Goal: Task Accomplishment & Management: Complete application form

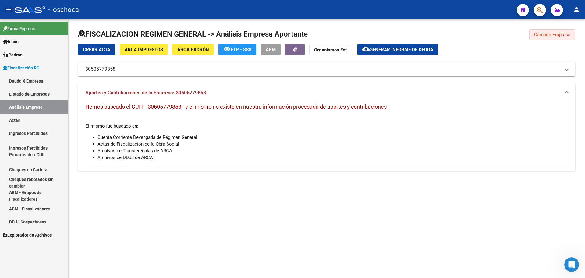
click at [549, 37] on button "Cambiar Empresa" at bounding box center [553, 34] width 46 height 11
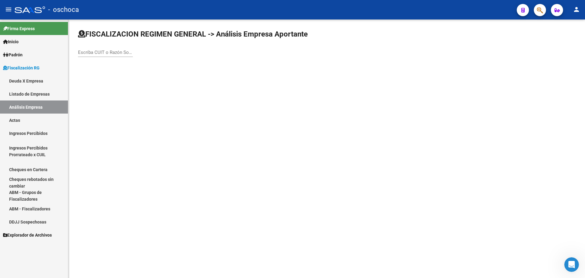
click at [84, 53] on input "Escriba CUIT o Razón Social para buscar" at bounding box center [105, 52] width 55 height 5
type input "1"
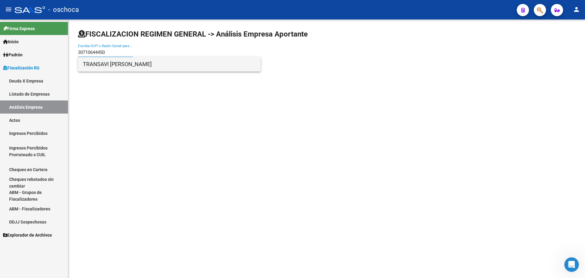
type input "30710644450"
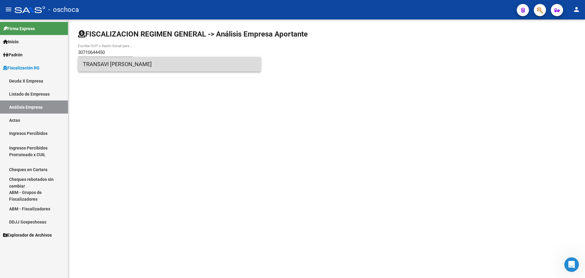
click at [111, 66] on span "TRANSAVI [PERSON_NAME]" at bounding box center [169, 64] width 173 height 15
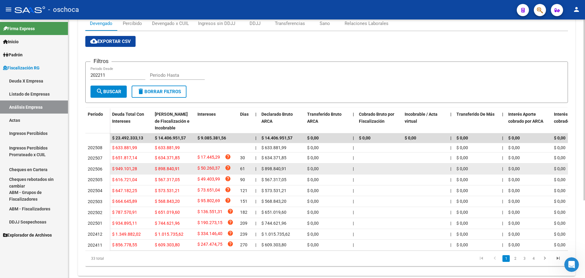
scroll to position [111, 0]
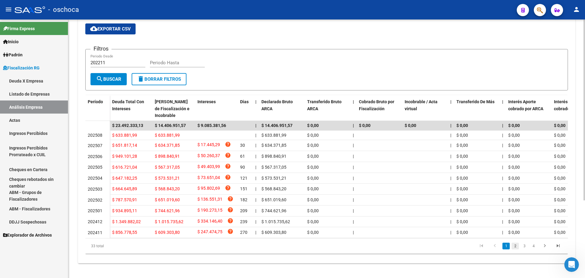
click at [515, 245] on link "2" at bounding box center [515, 246] width 7 height 7
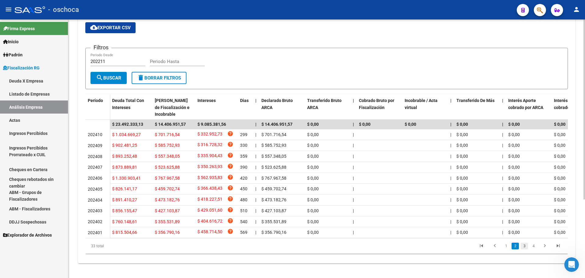
click at [523, 249] on link "3" at bounding box center [524, 246] width 7 height 7
click at [532, 248] on link "4" at bounding box center [533, 246] width 7 height 7
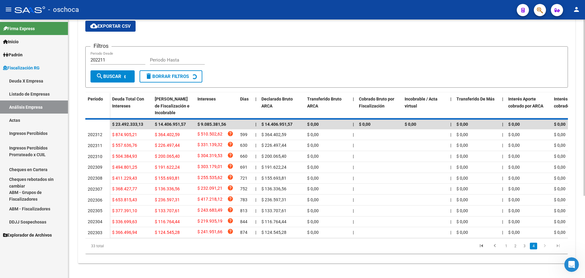
scroll to position [34, 0]
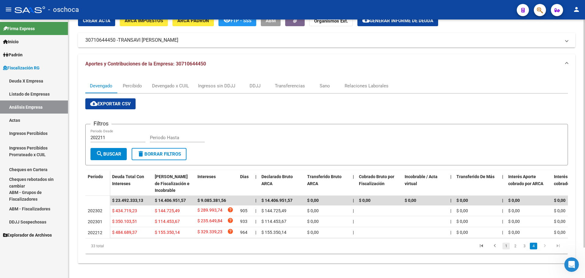
click at [505, 246] on link "1" at bounding box center [506, 246] width 7 height 7
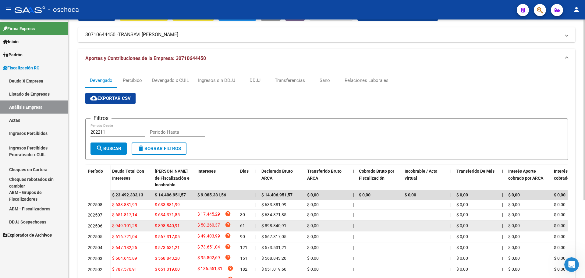
scroll to position [65, 0]
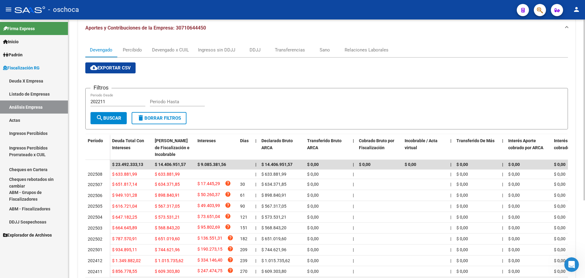
click at [345, 110] on div "Filtros 202211 Periodo Desde Periodo Hasta" at bounding box center [327, 102] width 473 height 19
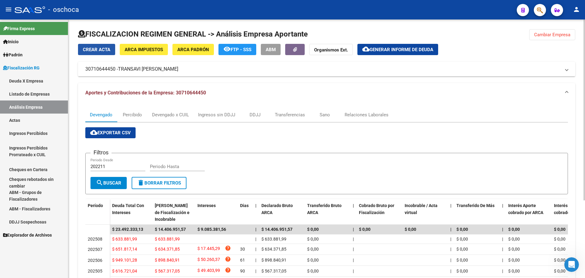
click at [106, 50] on span "Crear Acta" at bounding box center [96, 49] width 27 height 5
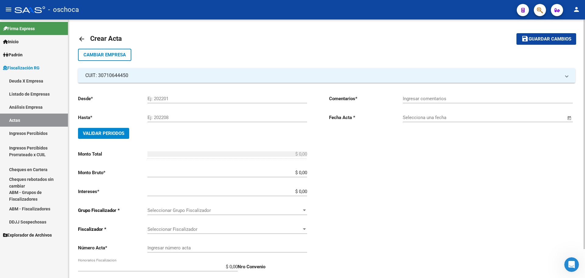
click at [168, 99] on input "Ej: 202201" at bounding box center [228, 98] width 160 height 5
type input "0"
type input "201708"
click at [205, 118] on input "Ej: 202208" at bounding box center [228, 117] width 160 height 5
type input "0"
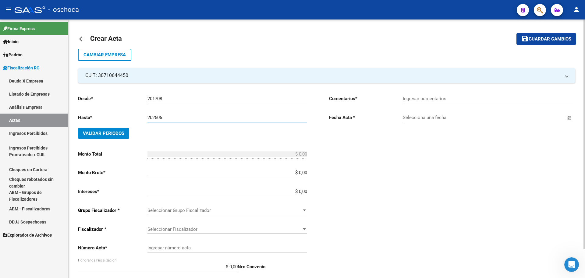
type input "202505"
click at [123, 133] on span "Validar Periodos" at bounding box center [103, 133] width 41 height 5
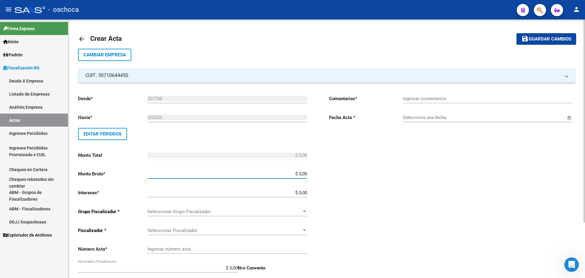
click at [307, 173] on input "$ 0,00" at bounding box center [228, 173] width 160 height 5
type input "$ 18.358.477,67"
click at [307, 193] on input "$ 0,00" at bounding box center [228, 192] width 160 height 5
type input "$ 19.116.389,22"
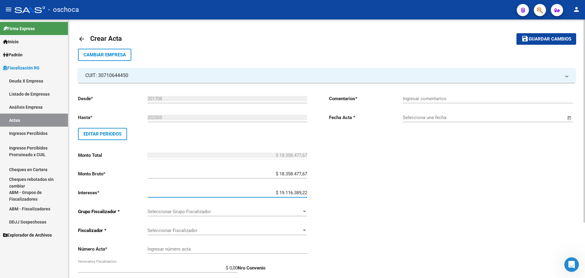
type input "$ 37.474.866,89"
click at [305, 213] on div at bounding box center [304, 211] width 5 height 5
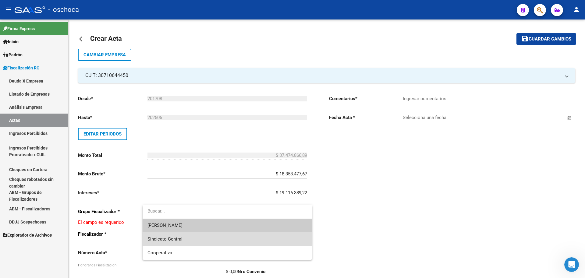
click at [262, 242] on span "Sindicato Central" at bounding box center [228, 240] width 160 height 14
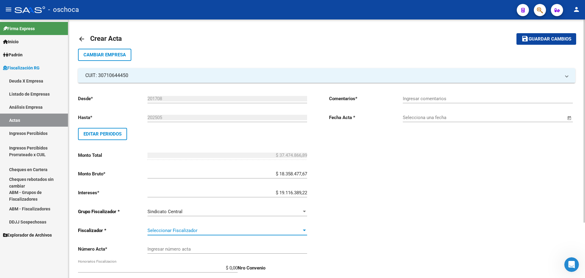
click at [297, 231] on span "Seleccionar Fiscalizador" at bounding box center [225, 230] width 154 height 5
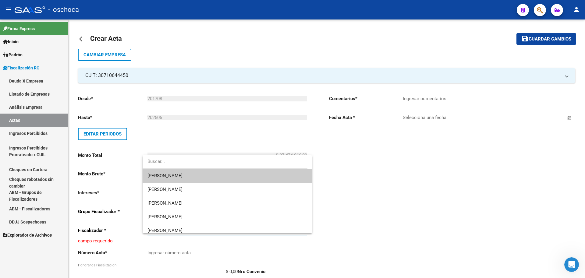
click at [275, 174] on span "[PERSON_NAME]" at bounding box center [228, 176] width 160 height 14
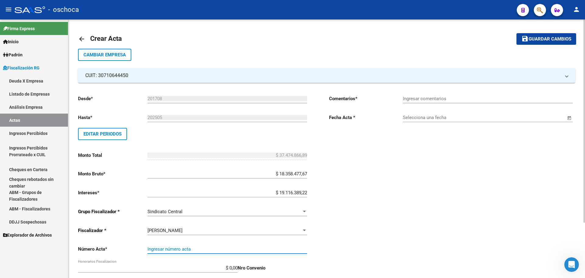
click at [222, 250] on input "Ingresar número acta" at bounding box center [228, 249] width 160 height 5
type input "32595"
click at [437, 99] on input "Ingresar comentarios" at bounding box center [488, 98] width 170 height 5
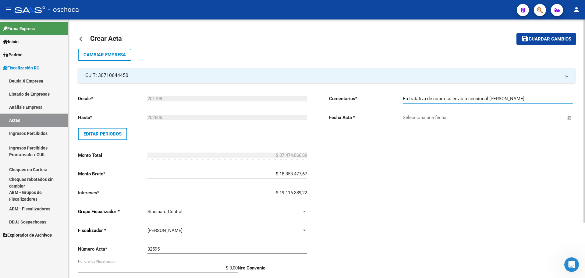
type input "En tratativa de cobro se envio a seccional [PERSON_NAME]"
click at [440, 120] on div "Selecciona una fecha" at bounding box center [484, 115] width 163 height 13
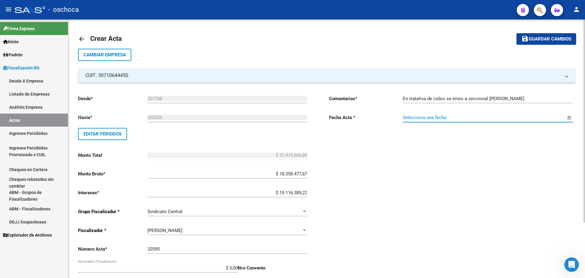
click at [476, 121] on div "Selecciona una fecha" at bounding box center [484, 115] width 163 height 13
click at [457, 117] on input "Selecciona una fecha" at bounding box center [484, 117] width 163 height 5
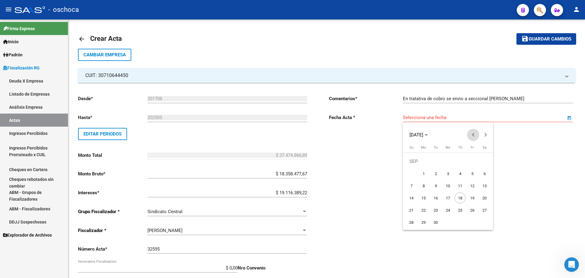
click at [474, 137] on button "Previous month" at bounding box center [473, 135] width 12 height 12
click at [459, 185] on span "10" at bounding box center [460, 185] width 11 height 11
type input "[DATE]"
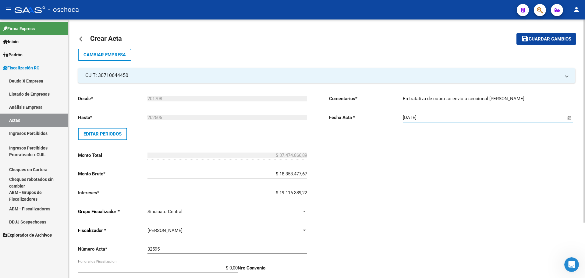
click at [553, 40] on span "Guardar cambios" at bounding box center [550, 39] width 43 height 5
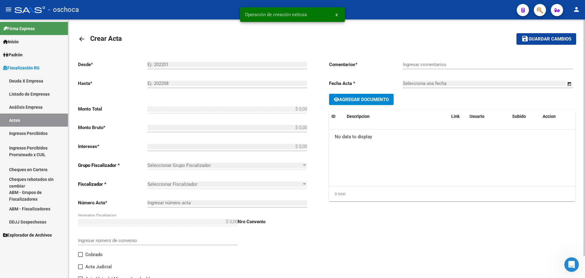
type input "201708"
type input "202505"
type input "$ 37.474.866,89"
type input "$ 18.358.477,67"
type input "$ 19.116.389,22"
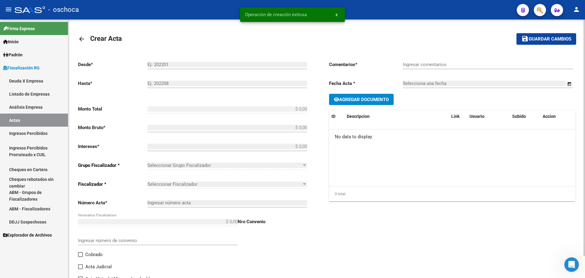
type input "32595"
type input "En tratativa de cobro se envio a seccional [PERSON_NAME]"
type input "[DATE]"
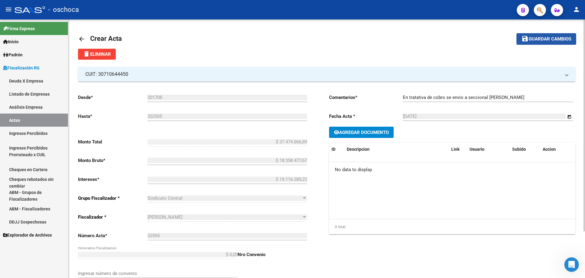
click at [539, 37] on span "Guardar cambios" at bounding box center [550, 39] width 43 height 5
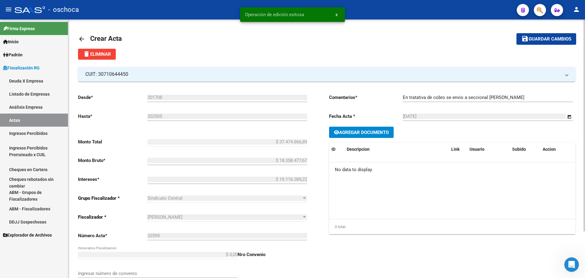
click at [23, 108] on link "Análisis Empresa" at bounding box center [34, 107] width 68 height 13
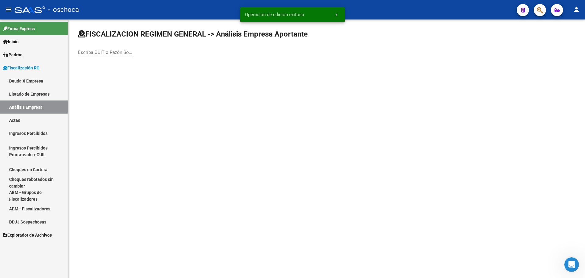
click at [86, 49] on div "Escriba CUIT o Razón Social para buscar" at bounding box center [105, 50] width 55 height 13
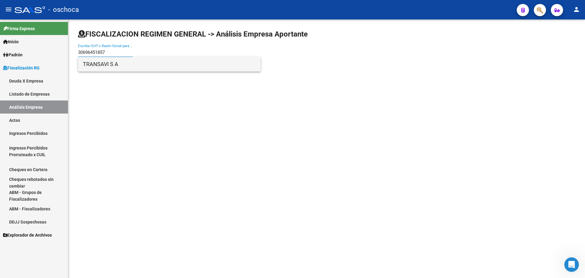
type input "30696451857"
click at [94, 64] on span "TRANSAVI S A" at bounding box center [169, 64] width 173 height 15
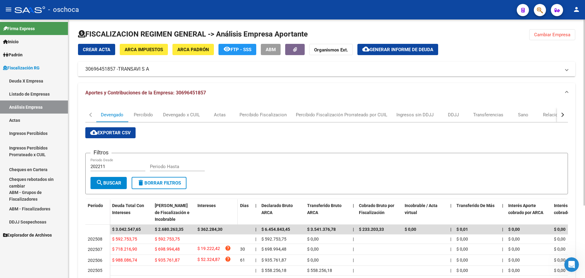
scroll to position [91, 0]
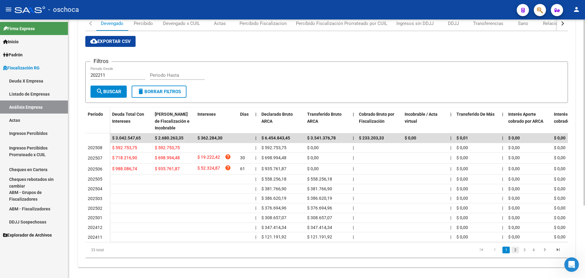
click at [516, 254] on link "2" at bounding box center [515, 250] width 7 height 7
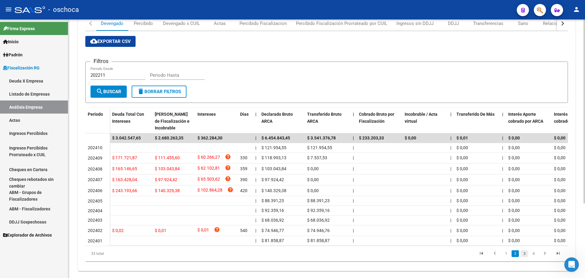
click at [525, 257] on link "3" at bounding box center [524, 254] width 7 height 7
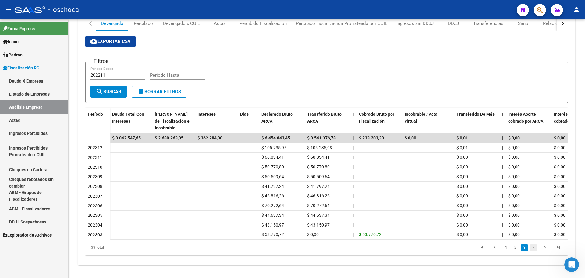
click at [535, 251] on link "4" at bounding box center [533, 247] width 7 height 7
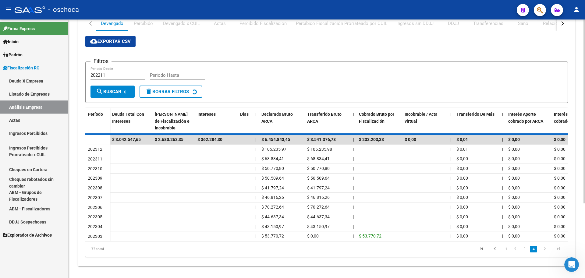
scroll to position [30, 0]
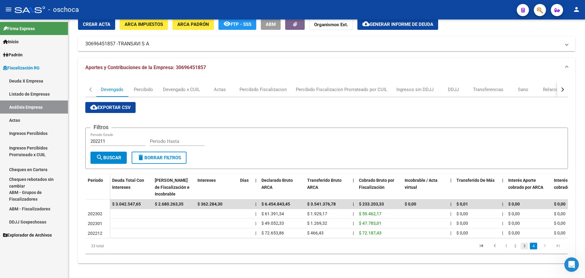
click at [524, 247] on link "3" at bounding box center [524, 246] width 7 height 7
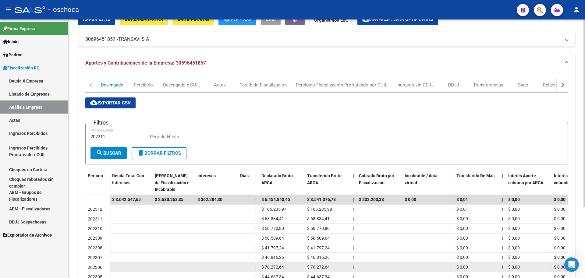
scroll to position [98, 0]
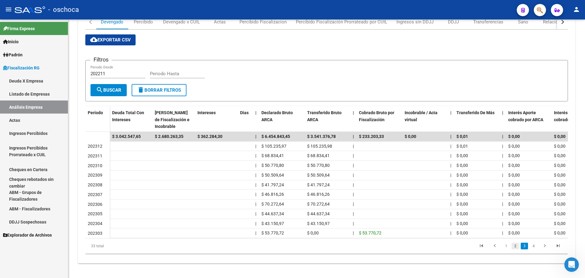
click at [518, 248] on link "2" at bounding box center [515, 246] width 7 height 7
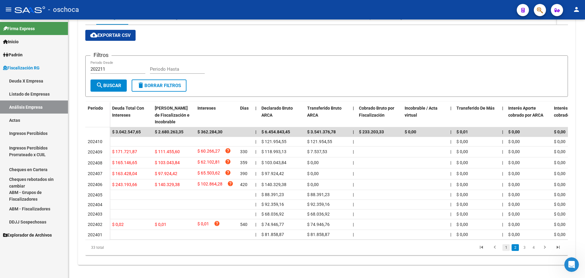
click at [509, 251] on link "1" at bounding box center [506, 247] width 7 height 7
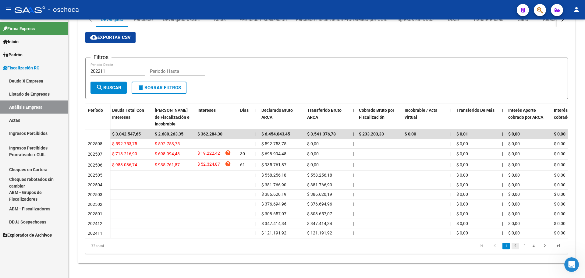
click at [515, 250] on link "2" at bounding box center [515, 246] width 7 height 7
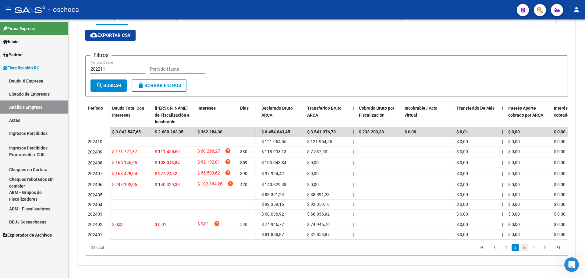
click at [526, 251] on link "3" at bounding box center [524, 247] width 7 height 7
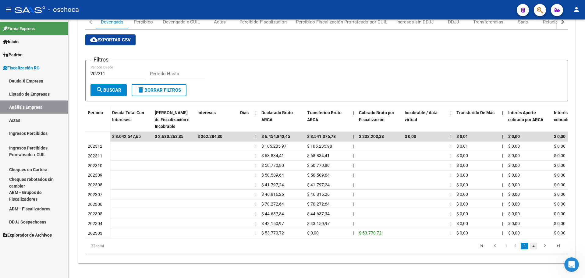
click at [532, 247] on link "4" at bounding box center [533, 246] width 7 height 7
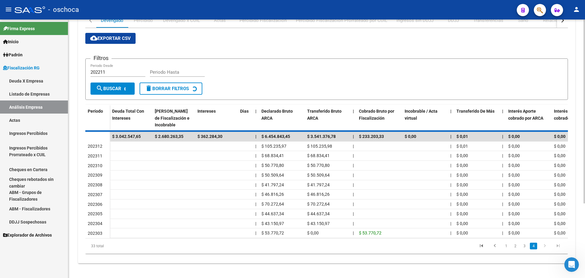
scroll to position [30, 0]
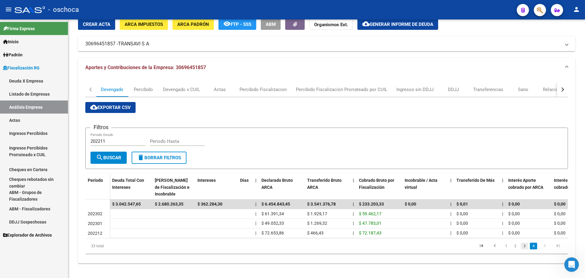
click at [528, 247] on link "3" at bounding box center [524, 246] width 7 height 7
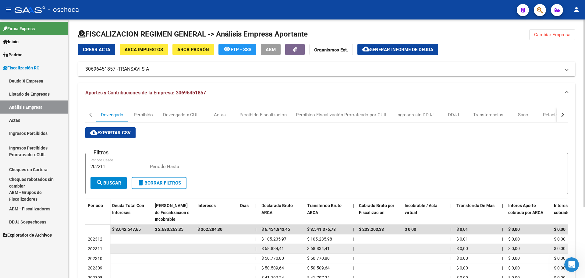
scroll to position [91, 0]
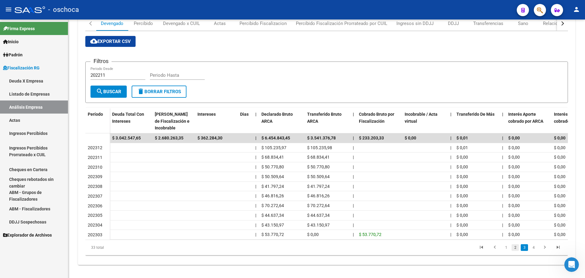
click at [517, 251] on link "2" at bounding box center [515, 247] width 7 height 7
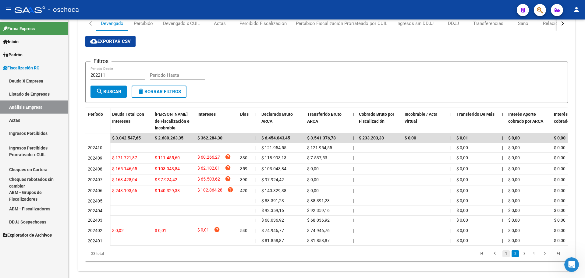
click at [506, 257] on link "1" at bounding box center [506, 254] width 7 height 7
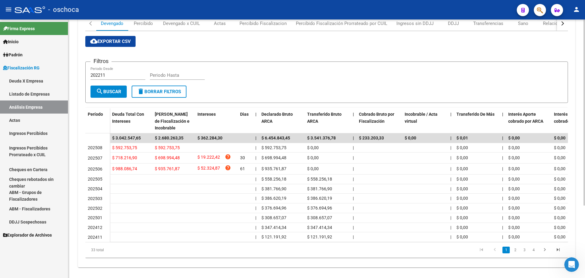
scroll to position [0, 0]
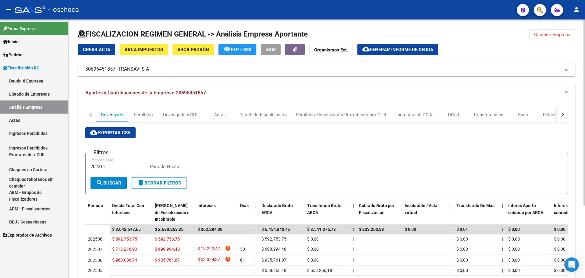
click at [555, 37] on button "Cambiar Empresa" at bounding box center [553, 34] width 46 height 11
